Goal: Task Accomplishment & Management: Manage account settings

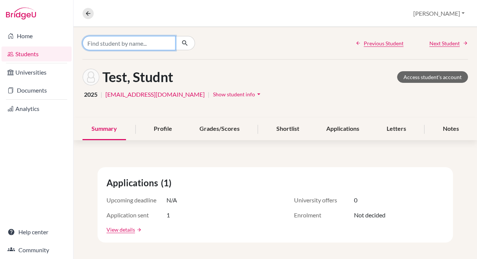
click at [122, 43] on input "Find student by name..." at bounding box center [128, 43] width 93 height 14
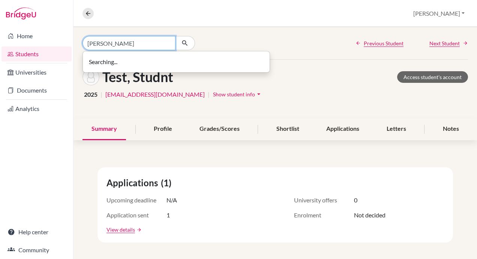
type input "[PERSON_NAME]"
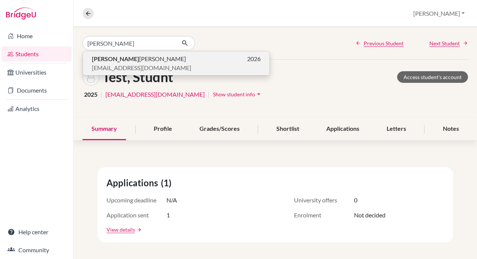
click at [118, 61] on span "[PERSON_NAME]" at bounding box center [139, 58] width 94 height 9
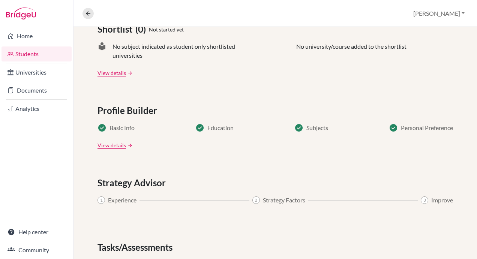
scroll to position [400, 0]
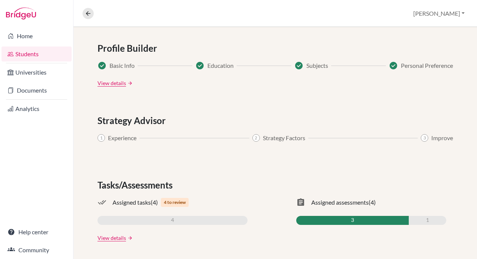
click at [151, 159] on div "Applications (0) Not started yet Upcoming deadline N/A University offers N/A Ap…" at bounding box center [274, 5] width 403 height 510
click at [119, 81] on link "View details" at bounding box center [111, 83] width 28 height 8
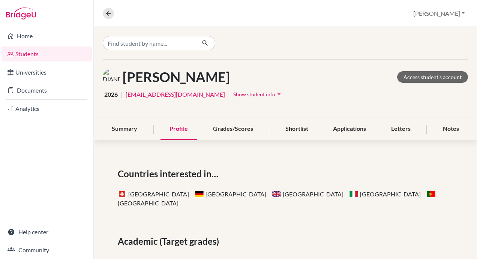
click at [251, 94] on span "Show student info" at bounding box center [254, 94] width 42 height 6
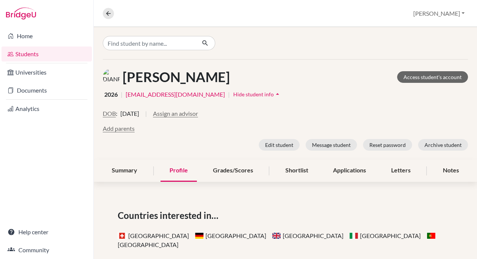
click at [274, 94] on icon "arrow_drop_up" at bounding box center [277, 93] width 7 height 7
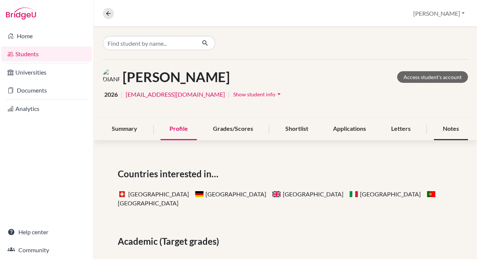
click at [448, 127] on div "Notes" at bounding box center [451, 129] width 34 height 22
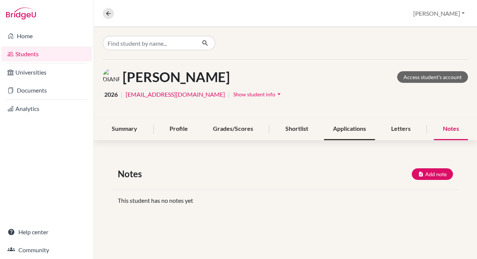
click at [346, 132] on div "Applications" at bounding box center [349, 129] width 51 height 22
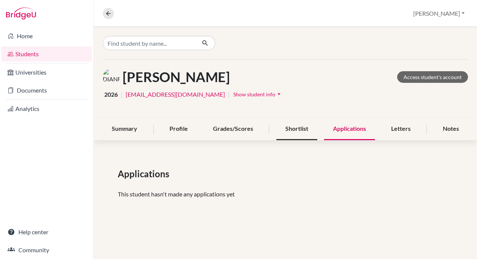
click at [297, 130] on div "Shortlist" at bounding box center [296, 129] width 41 height 22
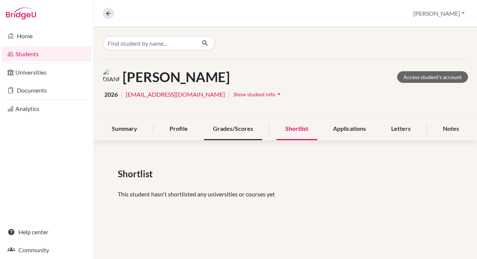
click at [236, 129] on div "Grades/Scores" at bounding box center [233, 129] width 58 height 22
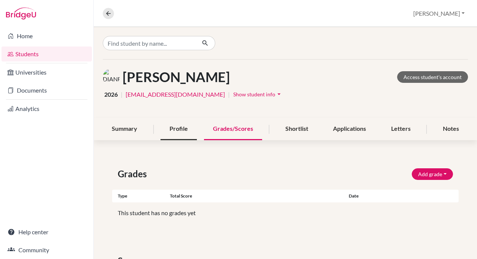
click at [172, 127] on div "Profile" at bounding box center [178, 129] width 36 height 22
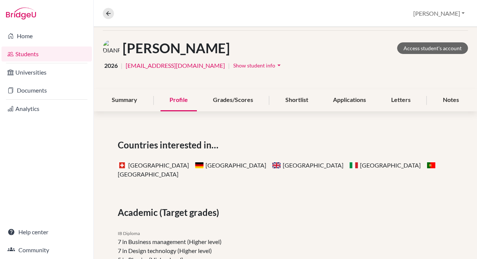
scroll to position [27, 0]
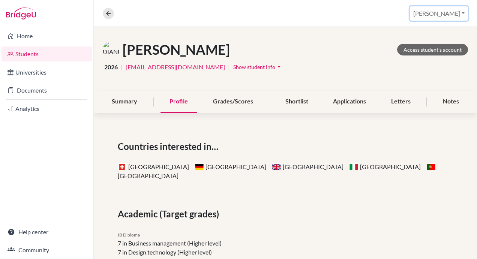
click at [450, 14] on button "[PERSON_NAME]" at bounding box center [439, 13] width 58 height 14
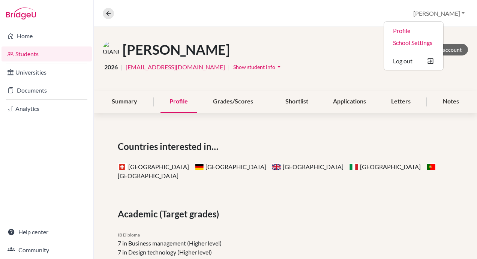
click at [352, 10] on div "Overview Student details Stewart Profile School Settings Log out" at bounding box center [285, 13] width 383 height 27
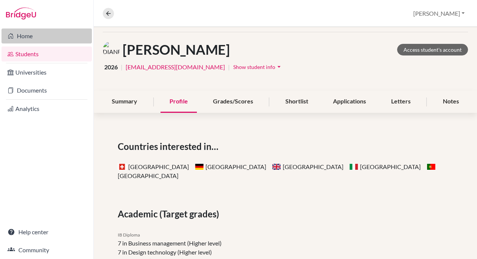
click at [28, 37] on link "Home" at bounding box center [46, 35] width 90 height 15
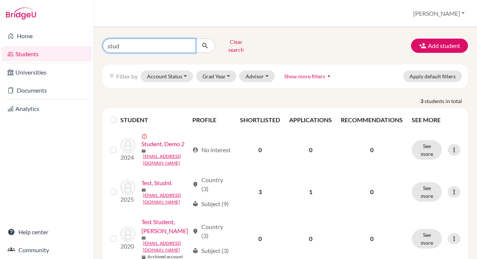
click at [144, 45] on input "stud" at bounding box center [149, 46] width 93 height 14
click at [144, 44] on input "stud" at bounding box center [149, 46] width 93 height 14
type input "shah"
click button "submit" at bounding box center [205, 46] width 20 height 14
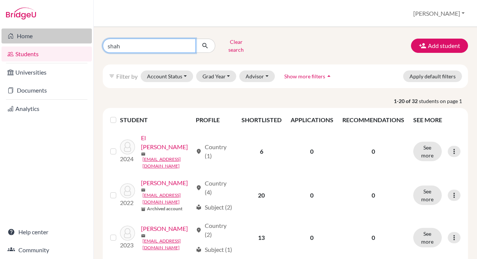
drag, startPoint x: 128, startPoint y: 40, endPoint x: 75, endPoint y: 43, distance: 53.3
click at [75, 43] on div "Home Students Universities Documents Analytics Help center Community Students o…" at bounding box center [238, 129] width 477 height 259
type input "[PERSON_NAME]"
click button "submit" at bounding box center [205, 46] width 20 height 14
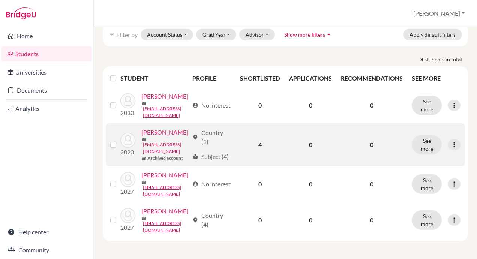
scroll to position [87, 0]
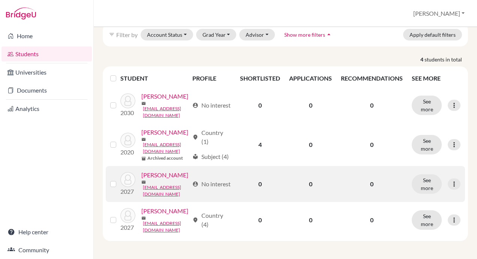
click at [119, 180] on label at bounding box center [119, 180] width 0 height 0
click at [0, 0] on input "checkbox" at bounding box center [0, 0] width 0 height 0
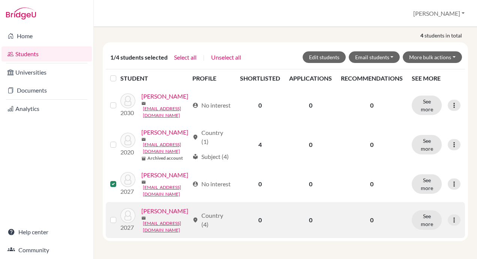
scroll to position [111, 0]
click at [119, 216] on label at bounding box center [119, 216] width 0 height 0
click at [0, 0] on input "checkbox" at bounding box center [0, 0] width 0 height 0
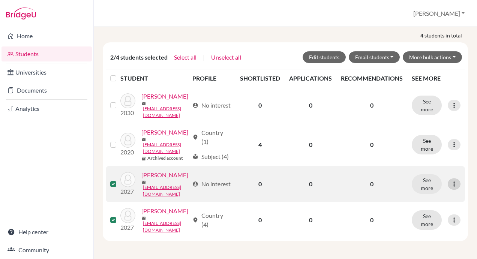
click at [450, 180] on icon at bounding box center [453, 183] width 7 height 7
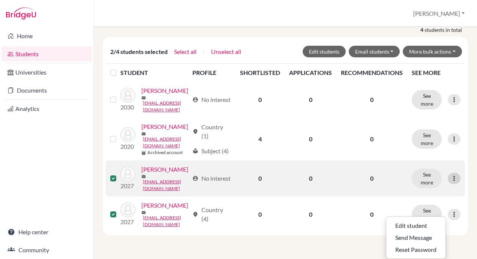
click at [450, 175] on icon at bounding box center [453, 178] width 7 height 7
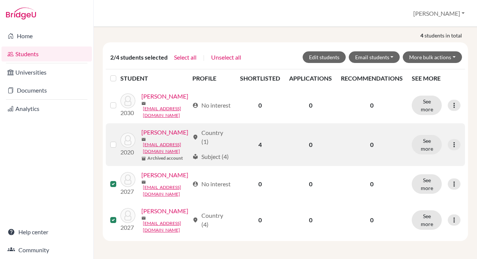
scroll to position [0, 0]
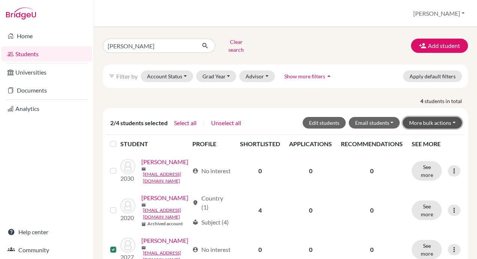
click at [429, 117] on button "More bulk actions" at bounding box center [432, 123] width 59 height 12
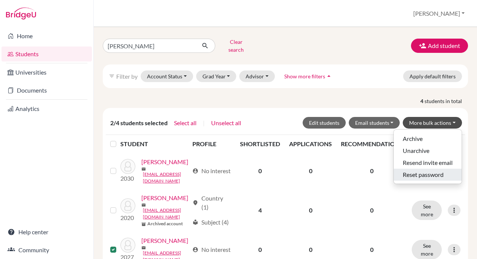
click at [425, 169] on button "Reset password" at bounding box center [428, 175] width 68 height 12
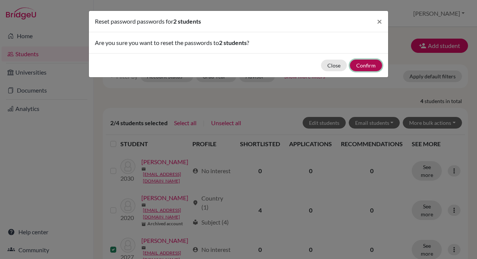
click at [369, 65] on button "Confirm" at bounding box center [366, 66] width 32 height 12
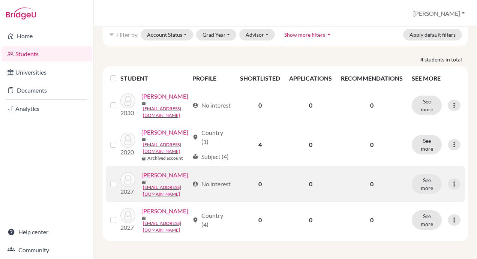
scroll to position [113, 0]
click at [141, 174] on link "[PERSON_NAME]" at bounding box center [164, 175] width 47 height 9
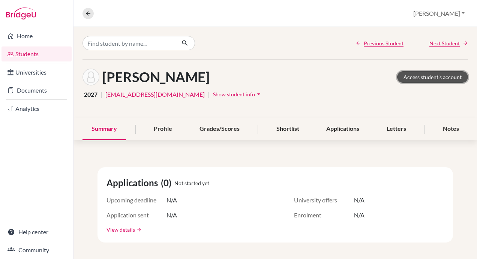
click at [420, 77] on link "Access student's account" at bounding box center [432, 77] width 71 height 12
